Goal: Information Seeking & Learning: Understand process/instructions

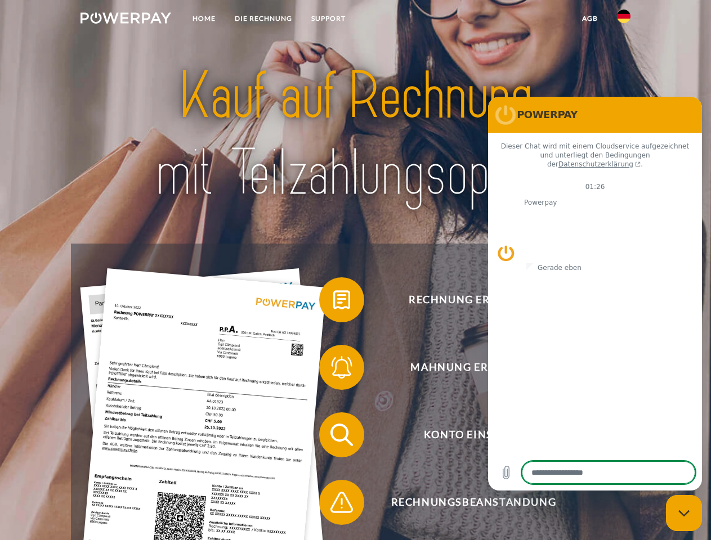
click at [125, 20] on img at bounding box center [125, 17] width 91 height 11
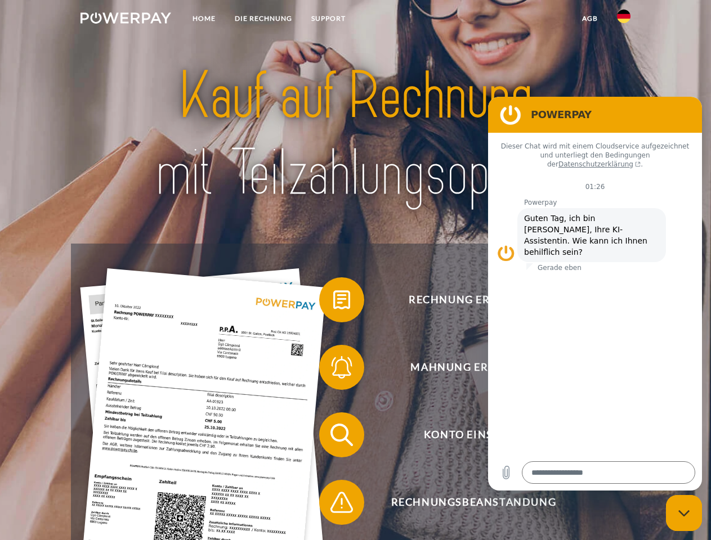
click at [623, 20] on img at bounding box center [624, 17] width 14 height 14
click at [589, 19] on link "agb" at bounding box center [589, 18] width 35 height 20
click at [333, 302] on span at bounding box center [324, 300] width 56 height 56
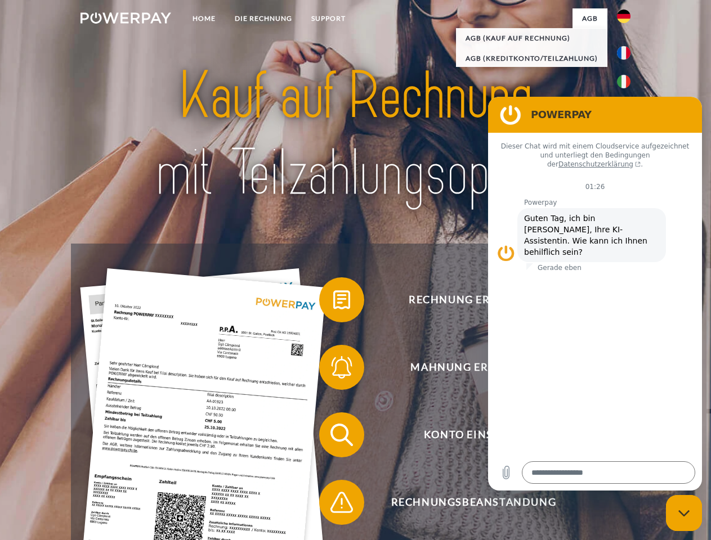
click at [333, 370] on span at bounding box center [324, 367] width 56 height 56
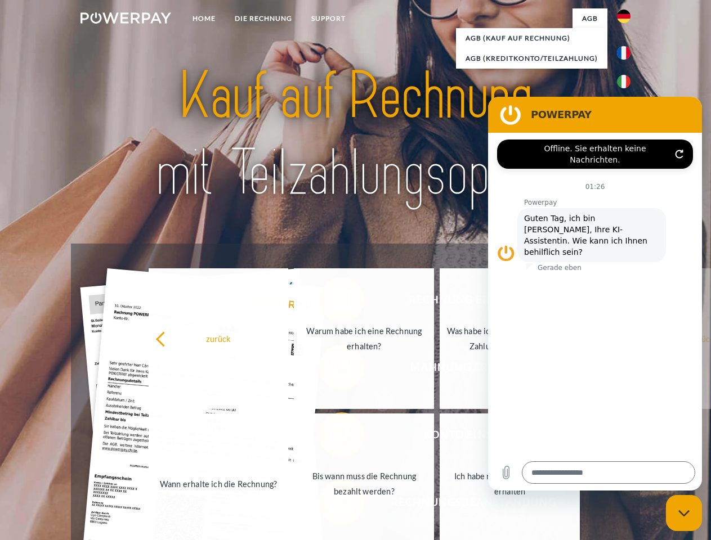
click at [333, 437] on link "Bis wann muss die Rechnung bezahlt werden?" at bounding box center [364, 484] width 140 height 141
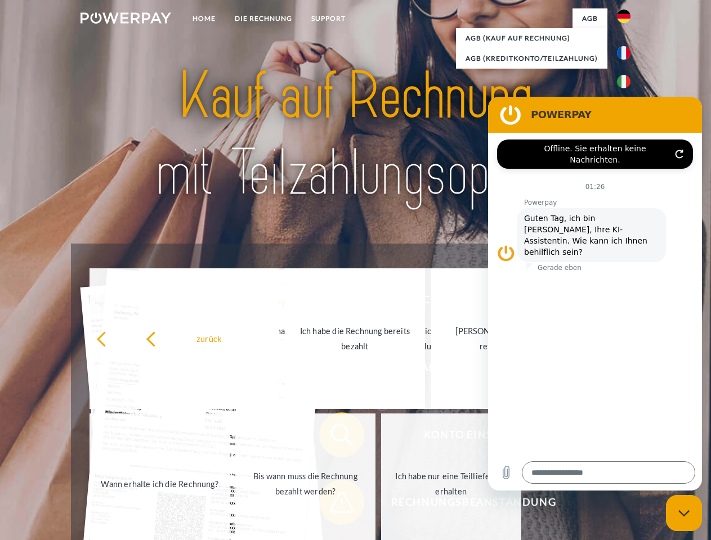
click at [333, 505] on span at bounding box center [324, 502] width 56 height 56
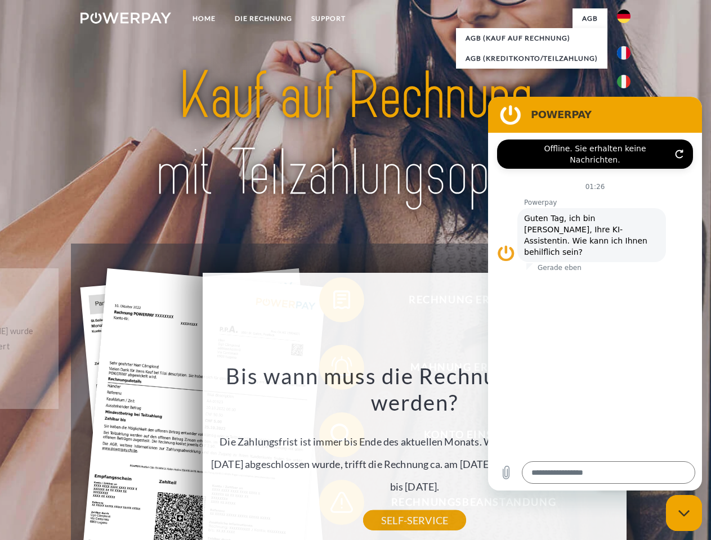
click at [684, 513] on icon "Messaging-Fenster schließen" at bounding box center [684, 513] width 12 height 7
type textarea "*"
